Goal: Find specific page/section: Find specific page/section

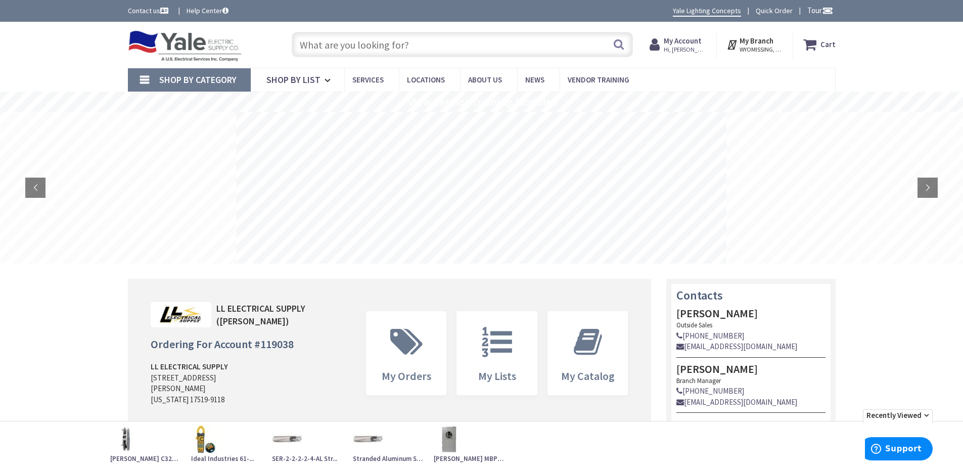
click at [410, 47] on input "text" at bounding box center [462, 44] width 341 height 25
paste input "MULB 41020"
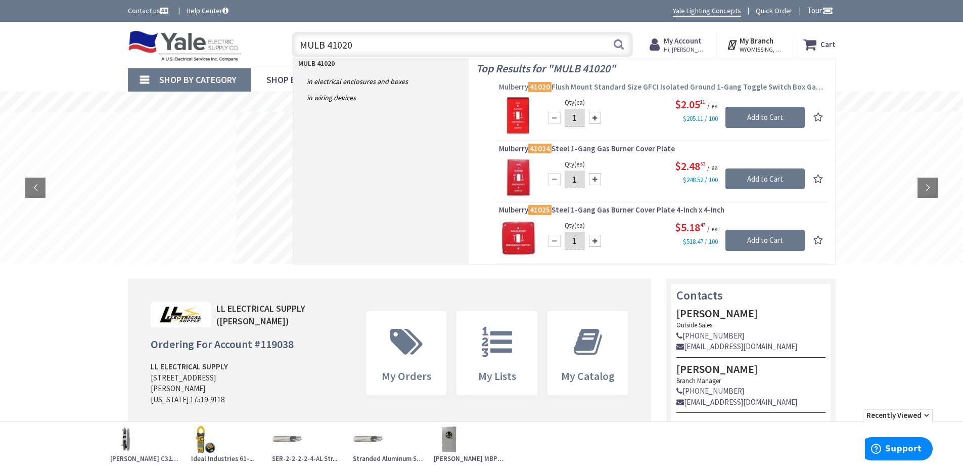
type input "MULB 41020"
click at [630, 89] on span "Mulberry 41020 Flush Mount Standard Size GFCI Isolated Ground 1-Gang Toggle Swi…" at bounding box center [662, 87] width 326 height 10
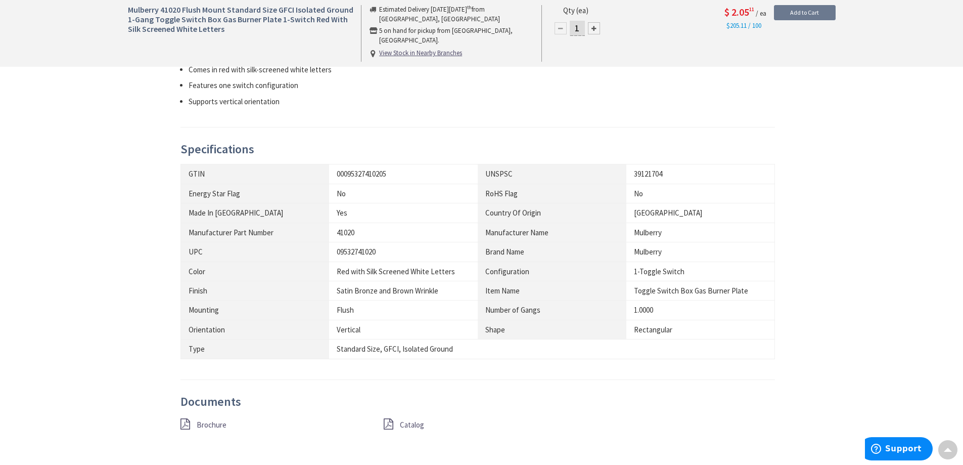
scroll to position [506, 0]
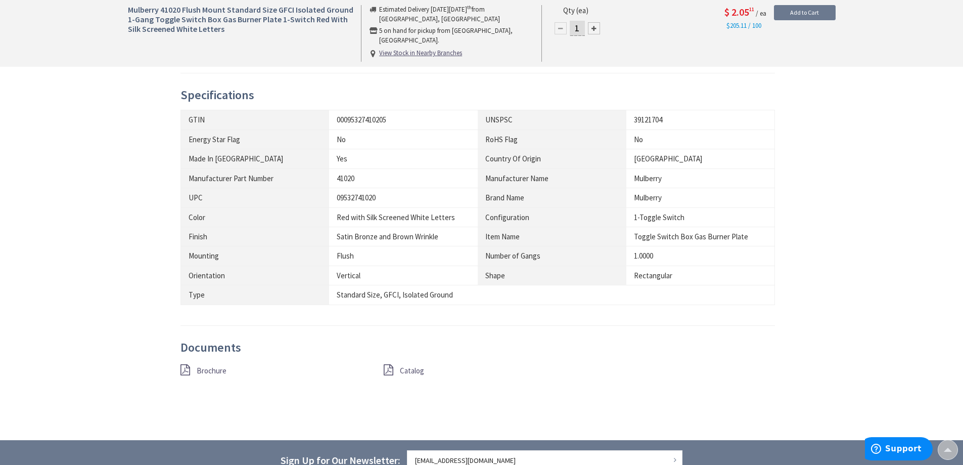
click at [402, 367] on span "Catalog" at bounding box center [412, 371] width 24 height 10
click at [219, 372] on span "Brochure" at bounding box center [212, 371] width 30 height 10
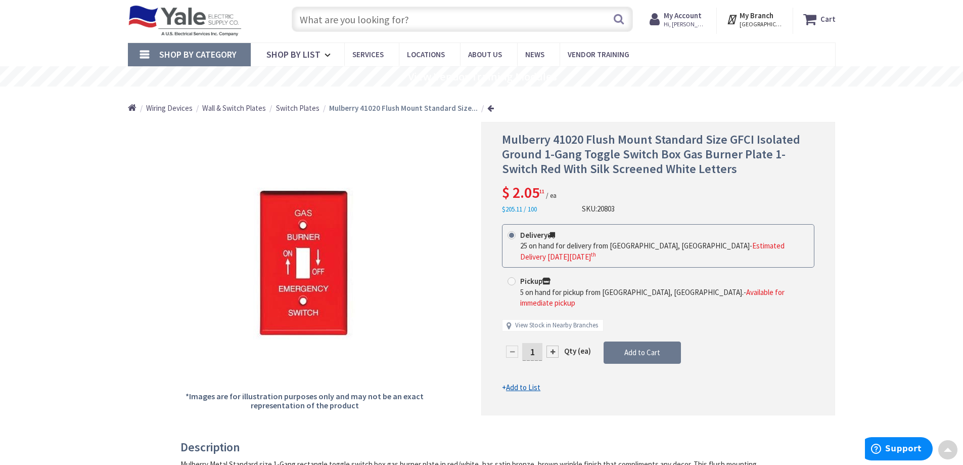
scroll to position [0, 0]
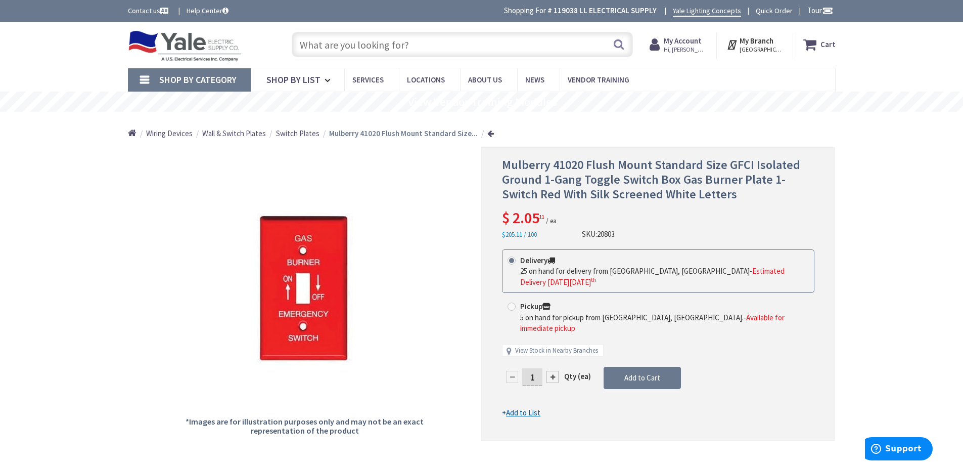
click at [407, 43] on input "text" at bounding box center [462, 44] width 341 height 25
paste input "MULB 41001"
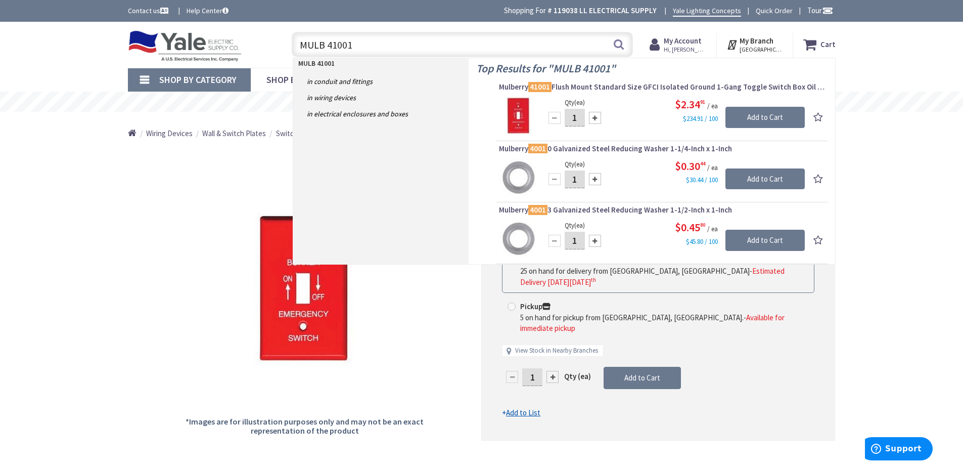
type input "MULB 41001"
